Goal: Navigation & Orientation: Find specific page/section

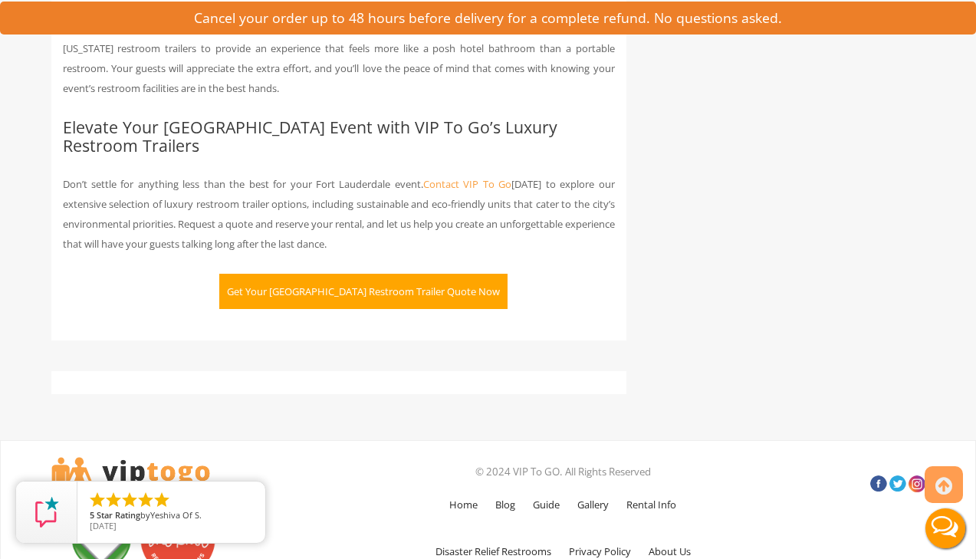
scroll to position [3161, 0]
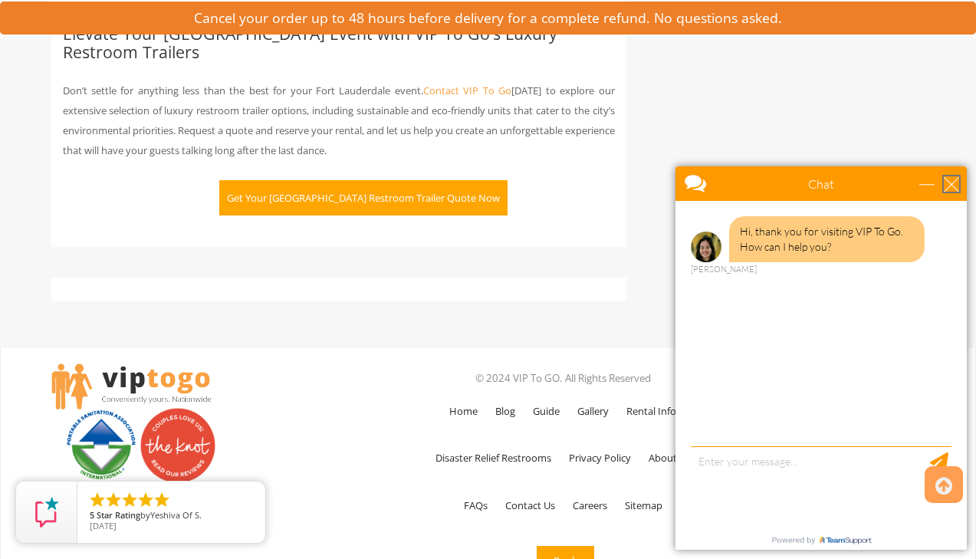
click at [953, 182] on div "close" at bounding box center [950, 183] width 15 height 15
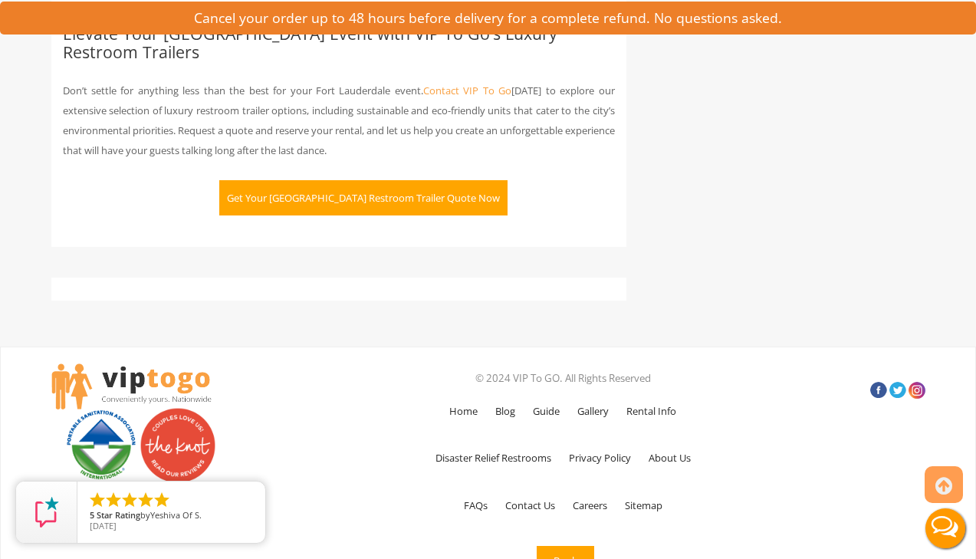
scroll to position [0, 0]
click at [652, 389] on link "Rental Info" at bounding box center [650, 411] width 65 height 44
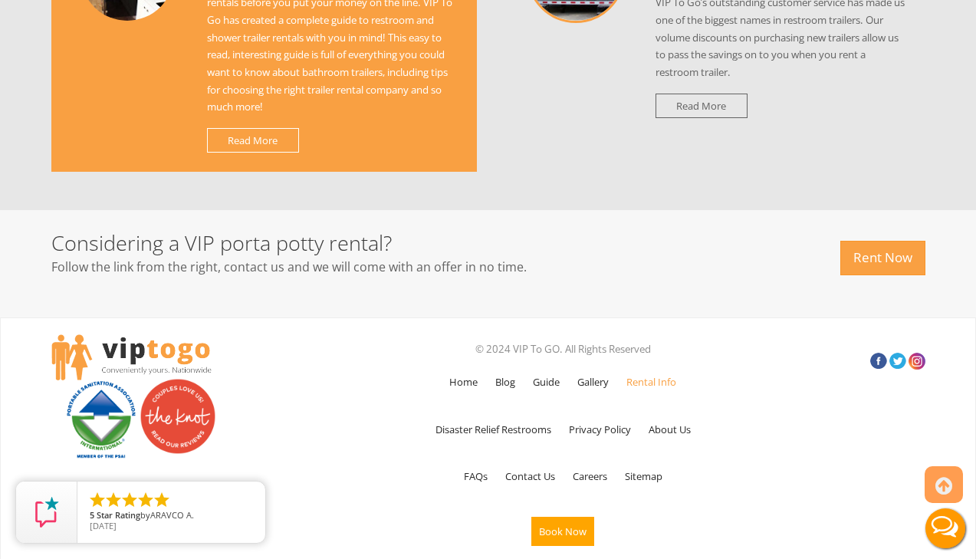
scroll to position [1694, 0]
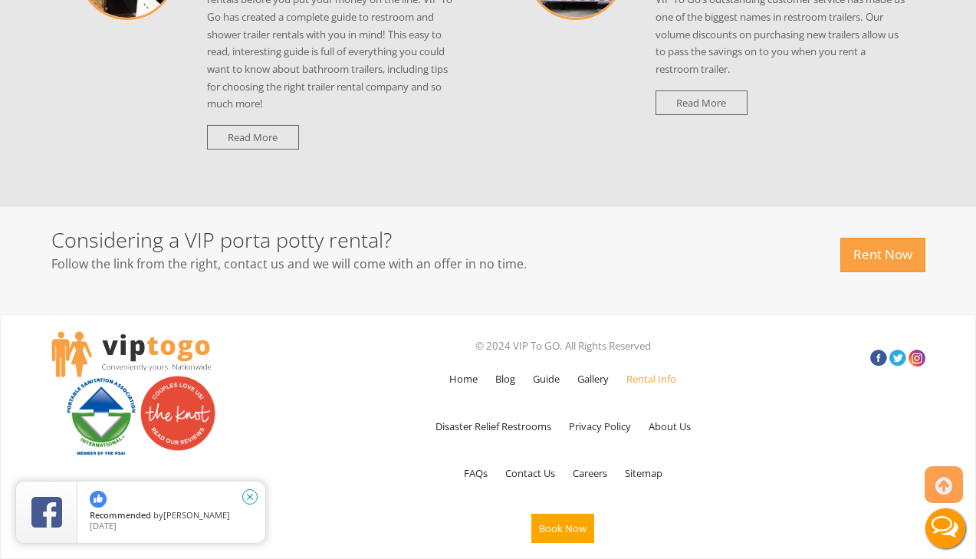
click at [251, 499] on icon "close" at bounding box center [249, 496] width 15 height 15
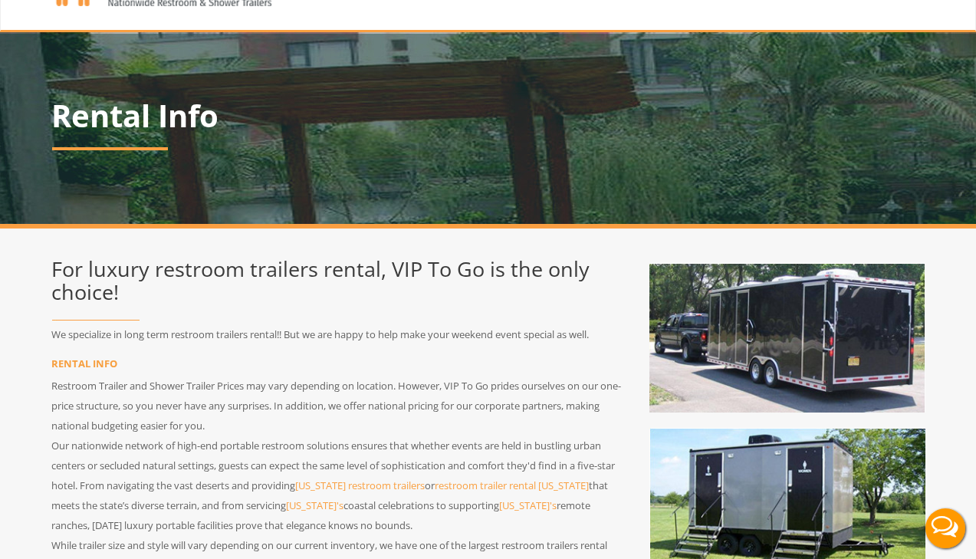
scroll to position [0, 0]
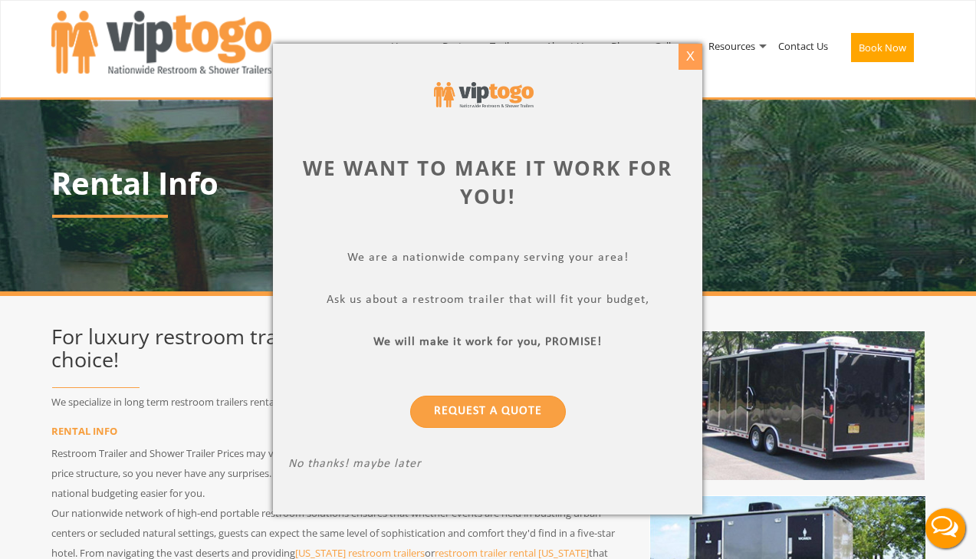
click at [685, 56] on div "X" at bounding box center [690, 57] width 24 height 26
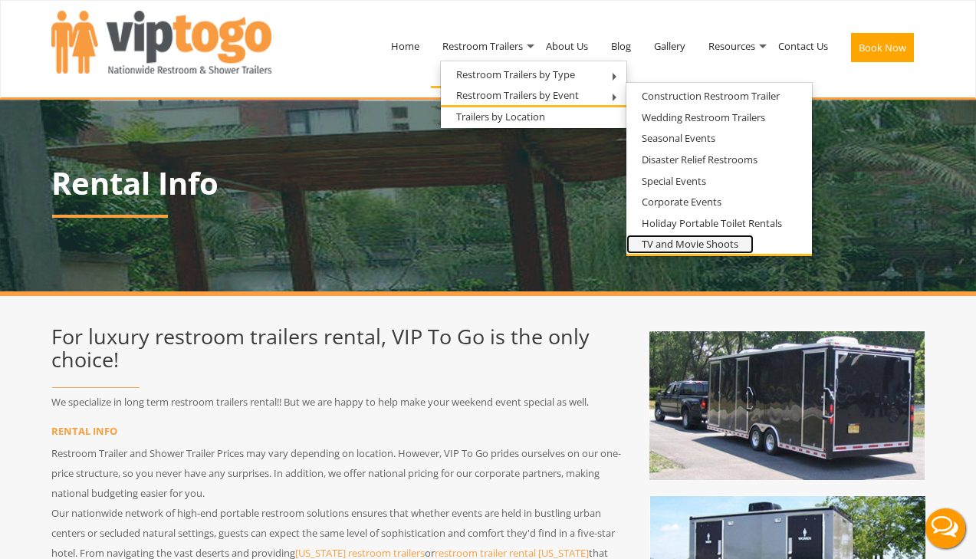
click at [655, 244] on link "TV and Movie Shoots" at bounding box center [689, 244] width 127 height 19
